Goal: Check status: Check status

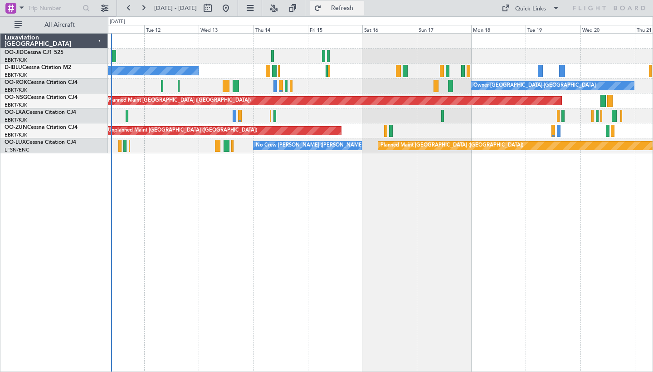
click at [357, 10] on span "Refresh" at bounding box center [342, 8] width 38 height 6
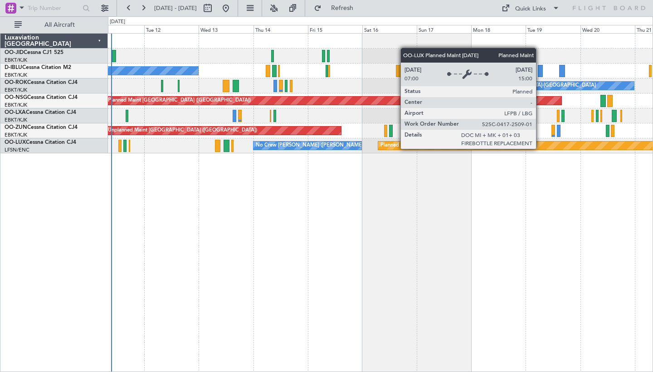
click at [399, 269] on div "No Crew [GEOGRAPHIC_DATA] ([GEOGRAPHIC_DATA] National) Owner [GEOGRAPHIC_DATA]-…" at bounding box center [380, 202] width 545 height 339
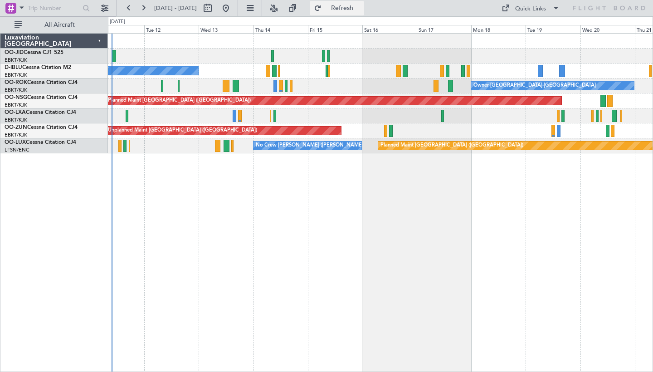
click at [358, 9] on span "Refresh" at bounding box center [342, 8] width 38 height 6
click at [361, 9] on span "Refresh" at bounding box center [342, 8] width 38 height 6
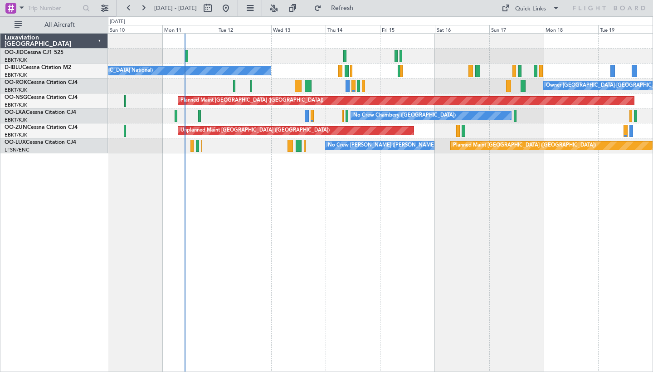
click at [318, 211] on div "No Crew [GEOGRAPHIC_DATA] ([GEOGRAPHIC_DATA] National) Owner [GEOGRAPHIC_DATA]-…" at bounding box center [380, 202] width 545 height 339
